Goal: Information Seeking & Learning: Learn about a topic

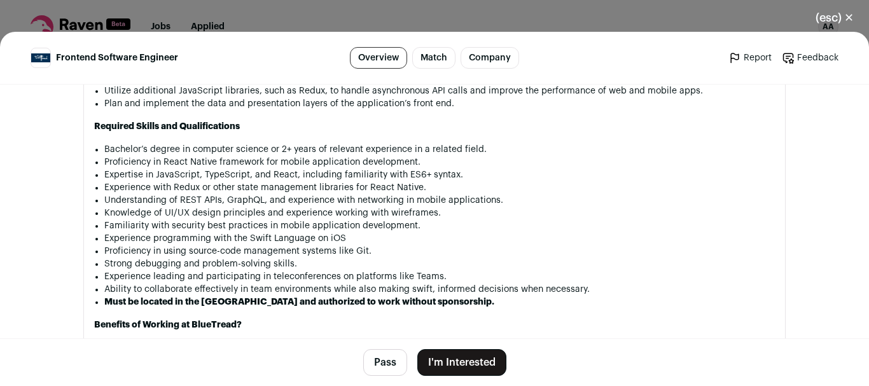
scroll to position [1034, 0]
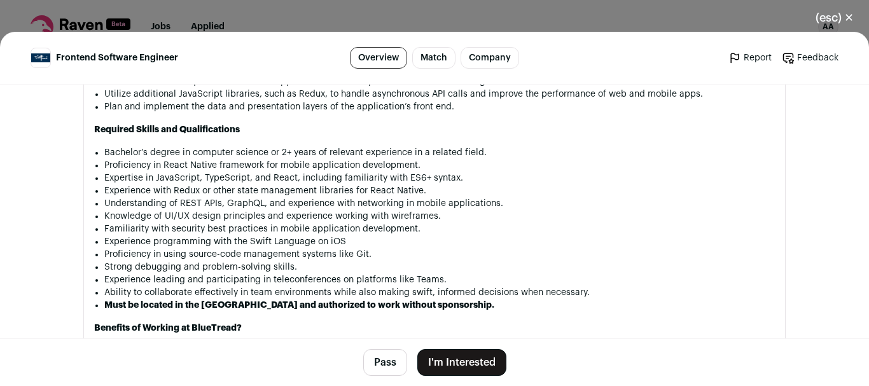
click at [824, 20] on button "(esc) ✕" at bounding box center [835, 18] width 69 height 28
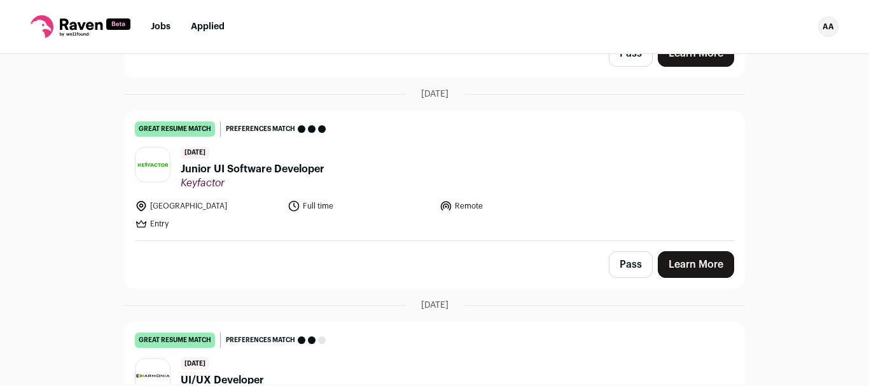
scroll to position [292, 0]
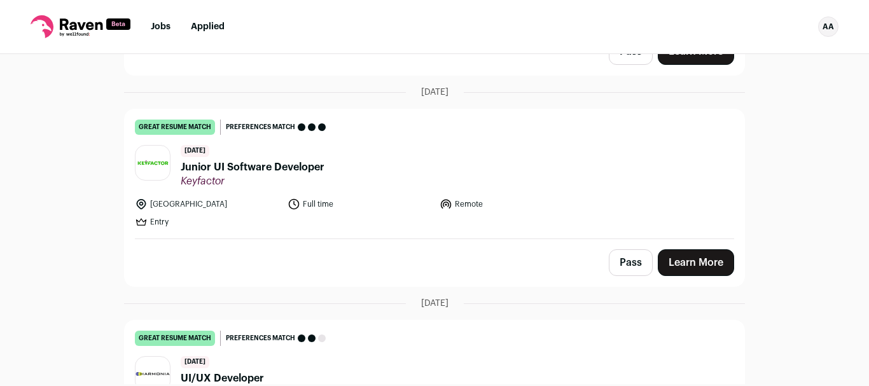
click at [325, 159] on header "[DATE] Junior UI Software Developer Keyfactor" at bounding box center [435, 166] width 600 height 43
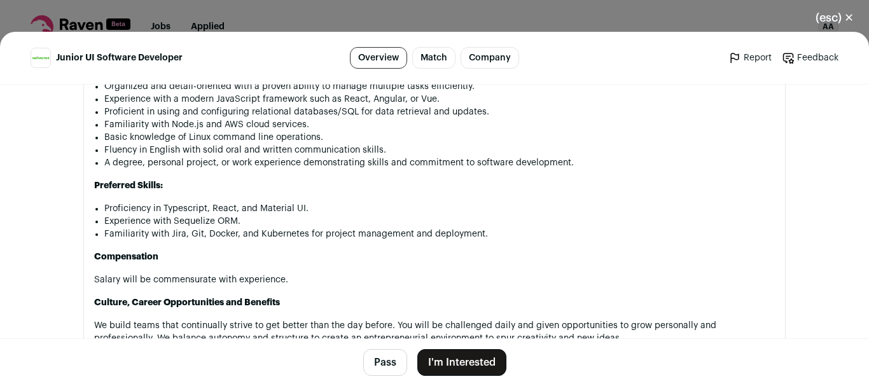
scroll to position [1142, 0]
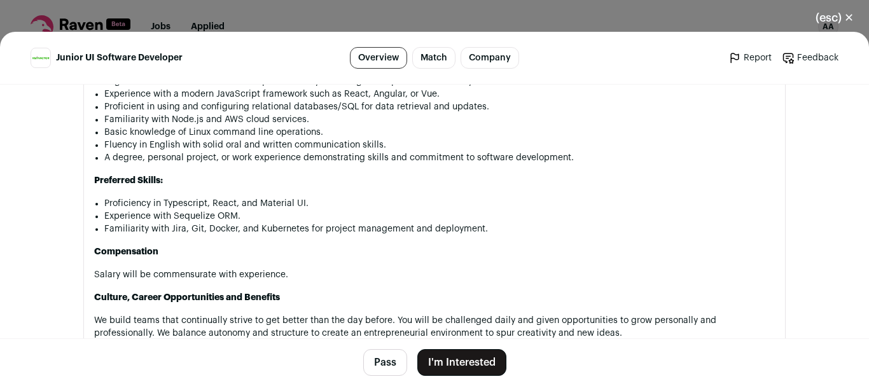
click at [827, 11] on button "(esc) ✕" at bounding box center [835, 18] width 69 height 28
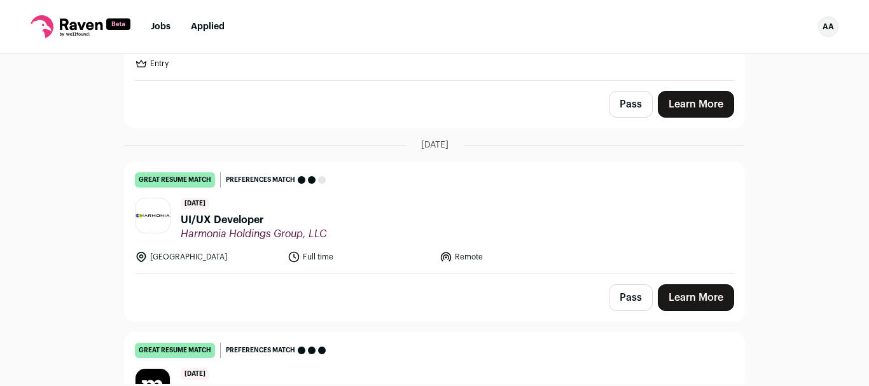
scroll to position [459, 0]
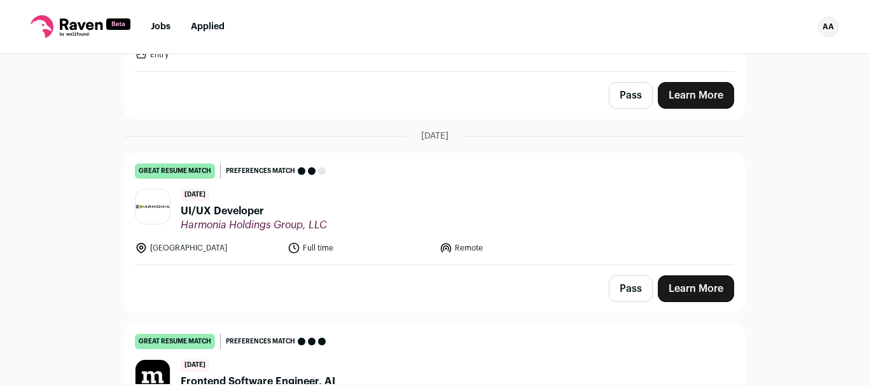
click at [193, 204] on span "UI/UX Developer" at bounding box center [254, 211] width 146 height 15
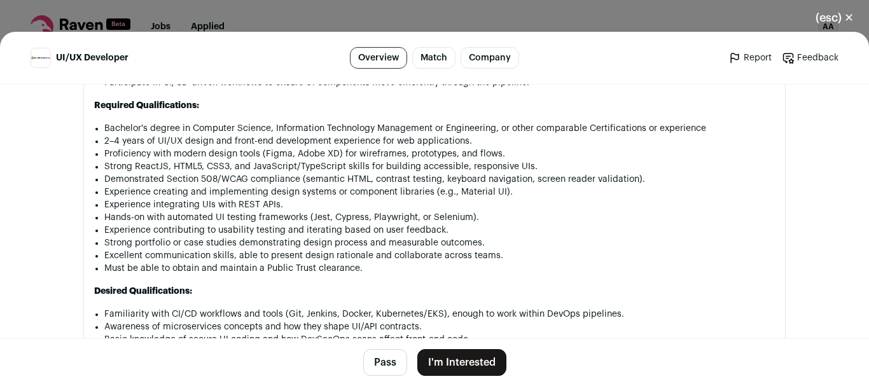
scroll to position [868, 0]
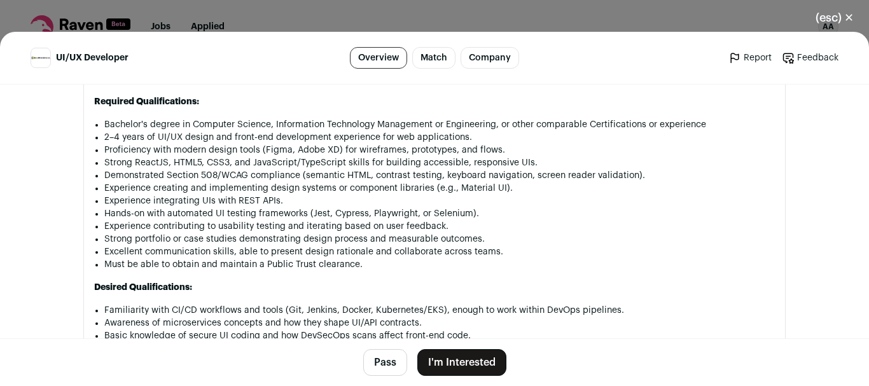
click at [841, 24] on button "(esc) ✕" at bounding box center [835, 18] width 69 height 28
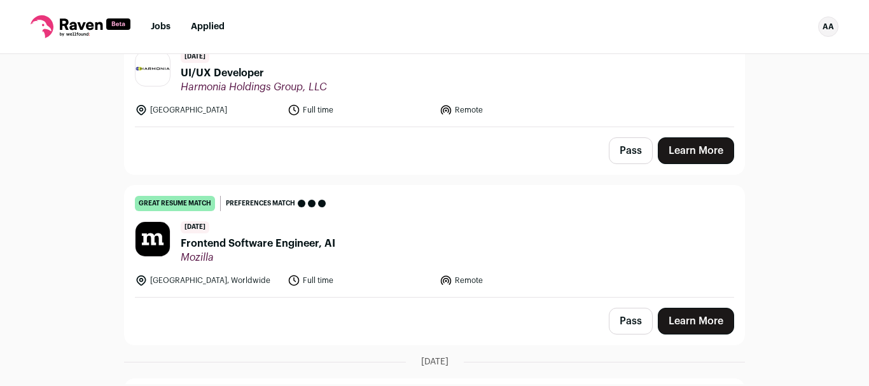
scroll to position [603, 0]
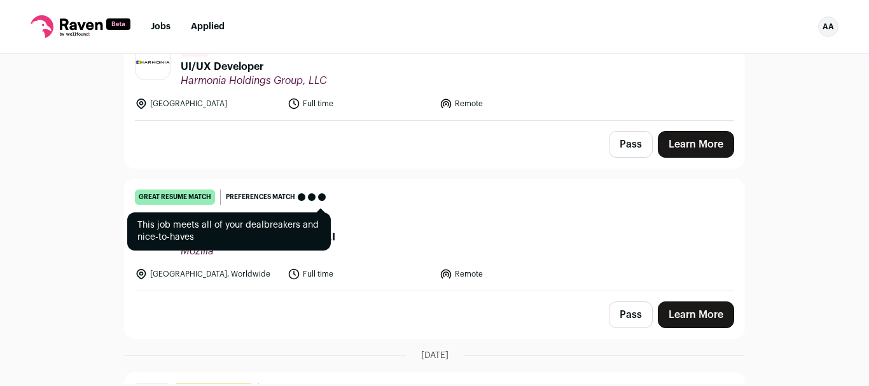
click at [300, 193] on div at bounding box center [302, 197] width 8 height 8
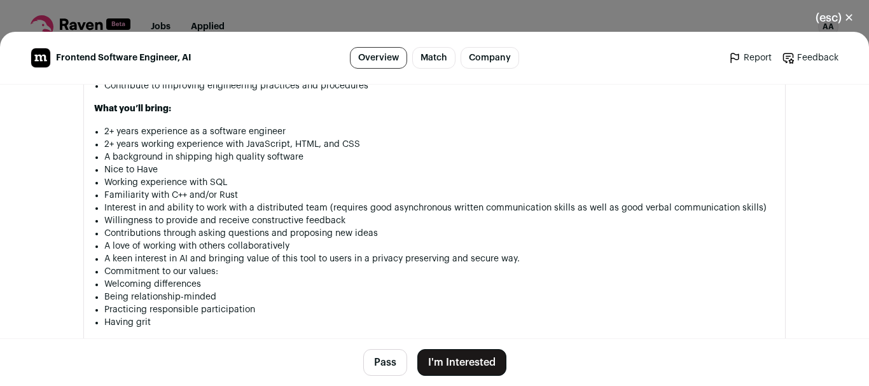
scroll to position [1045, 0]
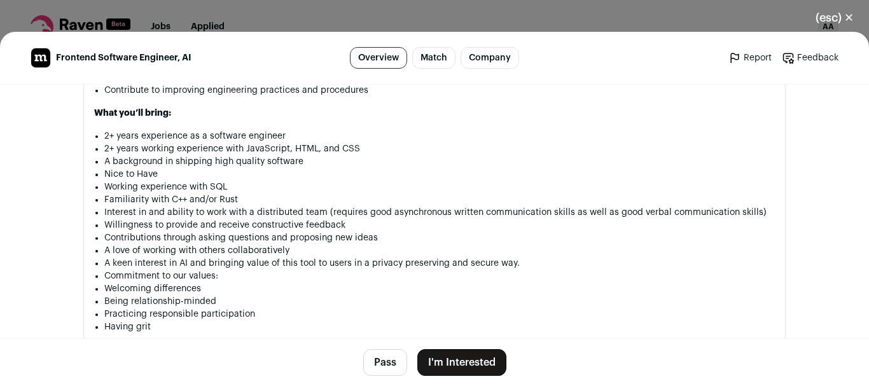
click at [836, 25] on button "(esc) ✕" at bounding box center [835, 18] width 69 height 28
